Goal: Use online tool/utility: Utilize a website feature to perform a specific function

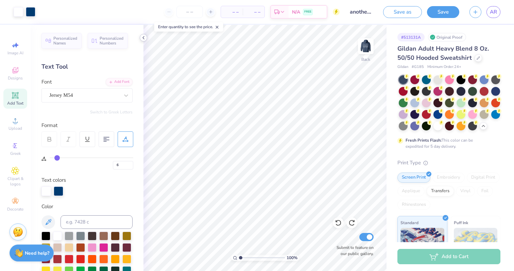
click at [143, 38] on polyline at bounding box center [143, 37] width 1 height 3
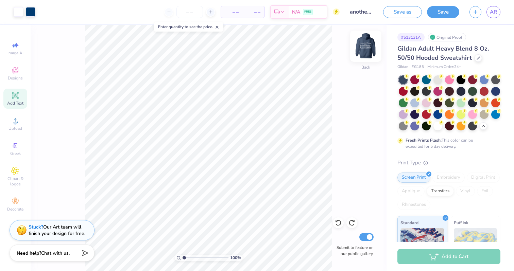
click at [361, 41] on img at bounding box center [365, 46] width 27 height 27
click at [363, 40] on img at bounding box center [365, 46] width 27 height 27
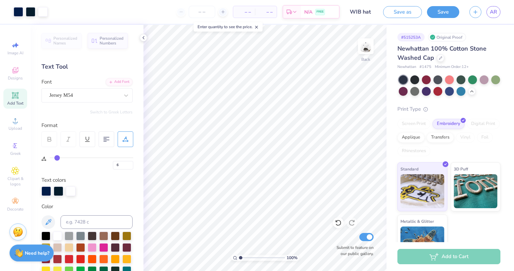
scroll to position [61, 0]
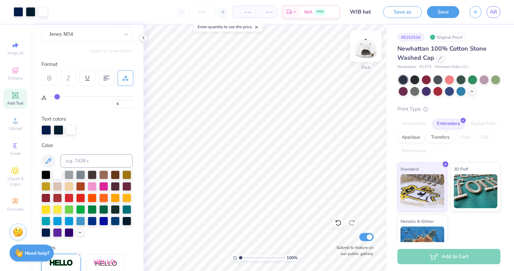
click at [370, 39] on img at bounding box center [365, 46] width 27 height 27
click at [11, 72] on icon at bounding box center [15, 70] width 8 height 8
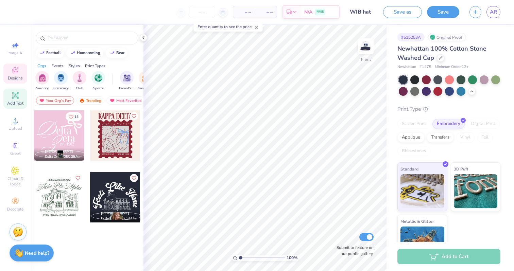
click at [12, 95] on icon at bounding box center [15, 95] width 8 height 8
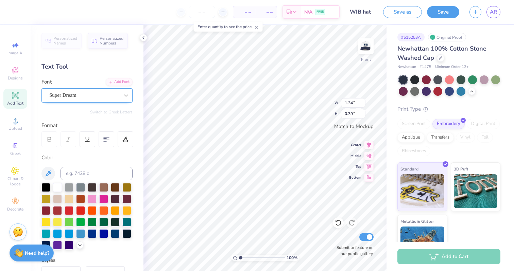
click at [69, 96] on div "Super Dream" at bounding box center [84, 95] width 71 height 11
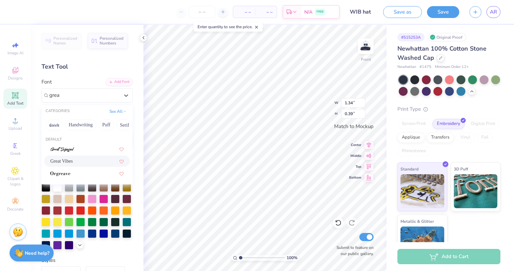
click at [63, 161] on span "Great Vibes" at bounding box center [61, 161] width 22 height 7
type input "grea"
type input "2.16"
type input "0.57"
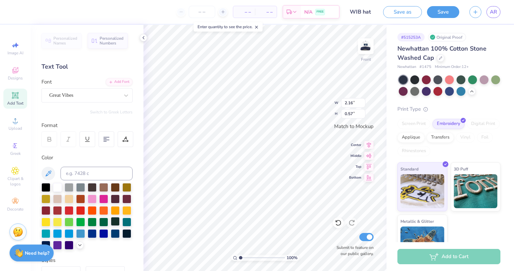
scroll to position [0, 2]
type textarea "Women in Business"
click at [117, 232] on div at bounding box center [115, 233] width 9 height 9
type input "2.62"
type input "0.36"
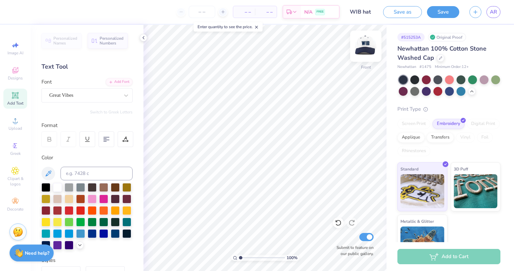
click at [363, 46] on img at bounding box center [365, 46] width 27 height 27
